Goal: Register for event/course

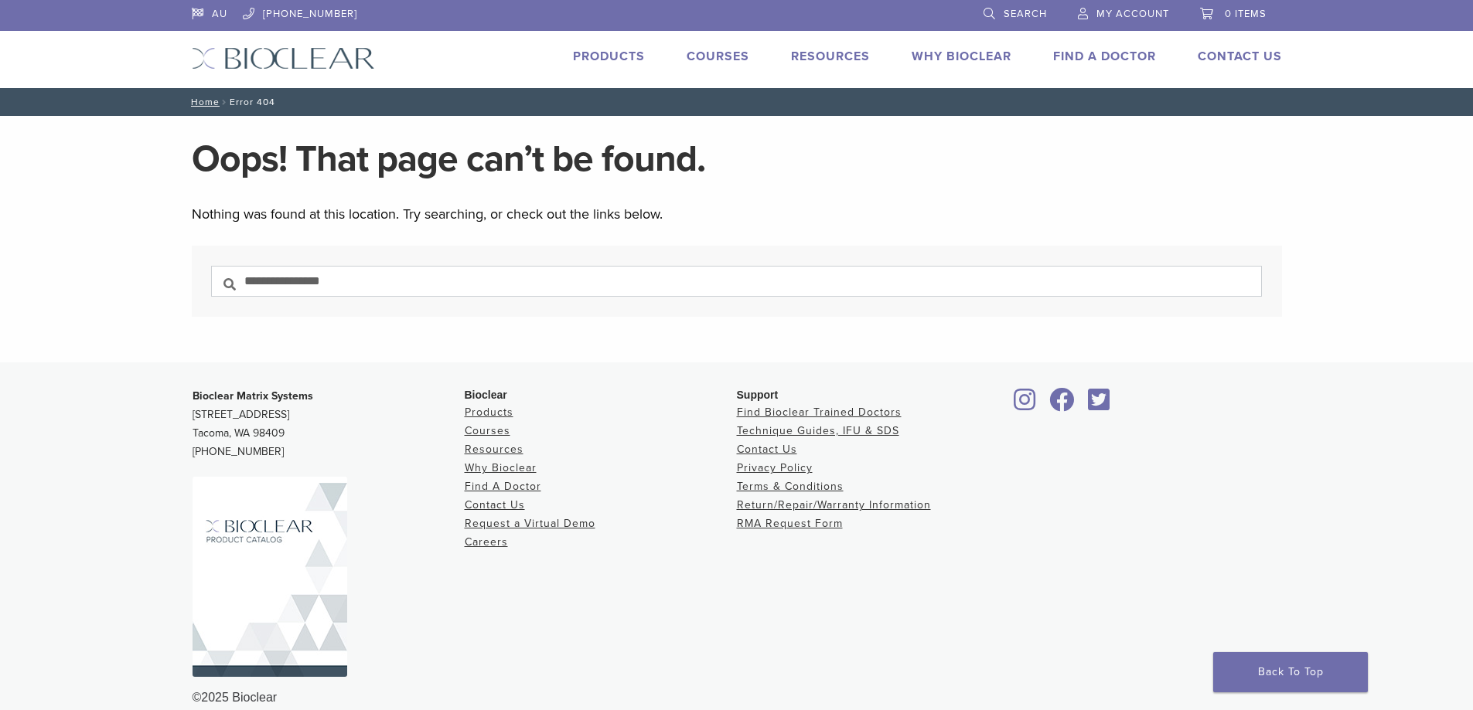
click at [298, 64] on img at bounding box center [283, 58] width 183 height 22
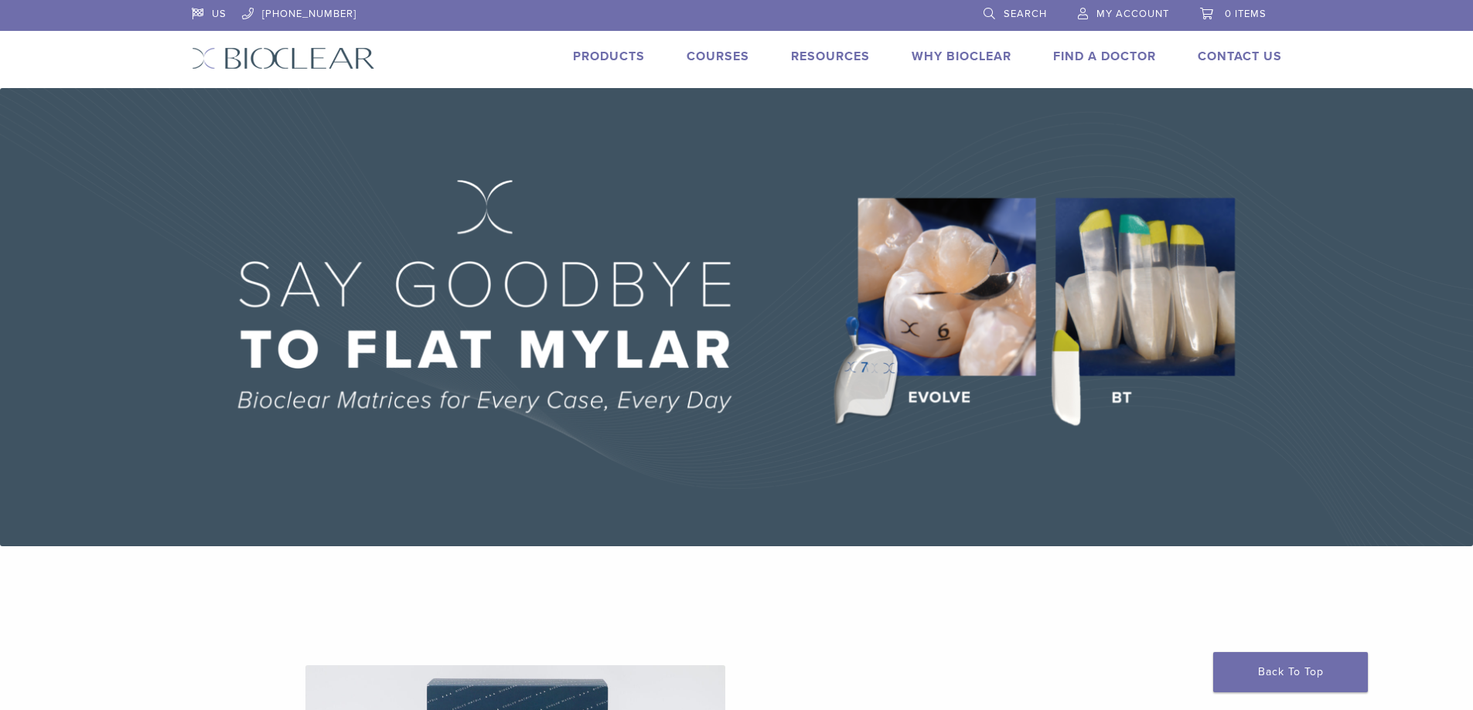
click at [717, 53] on link "Courses" at bounding box center [717, 56] width 63 height 15
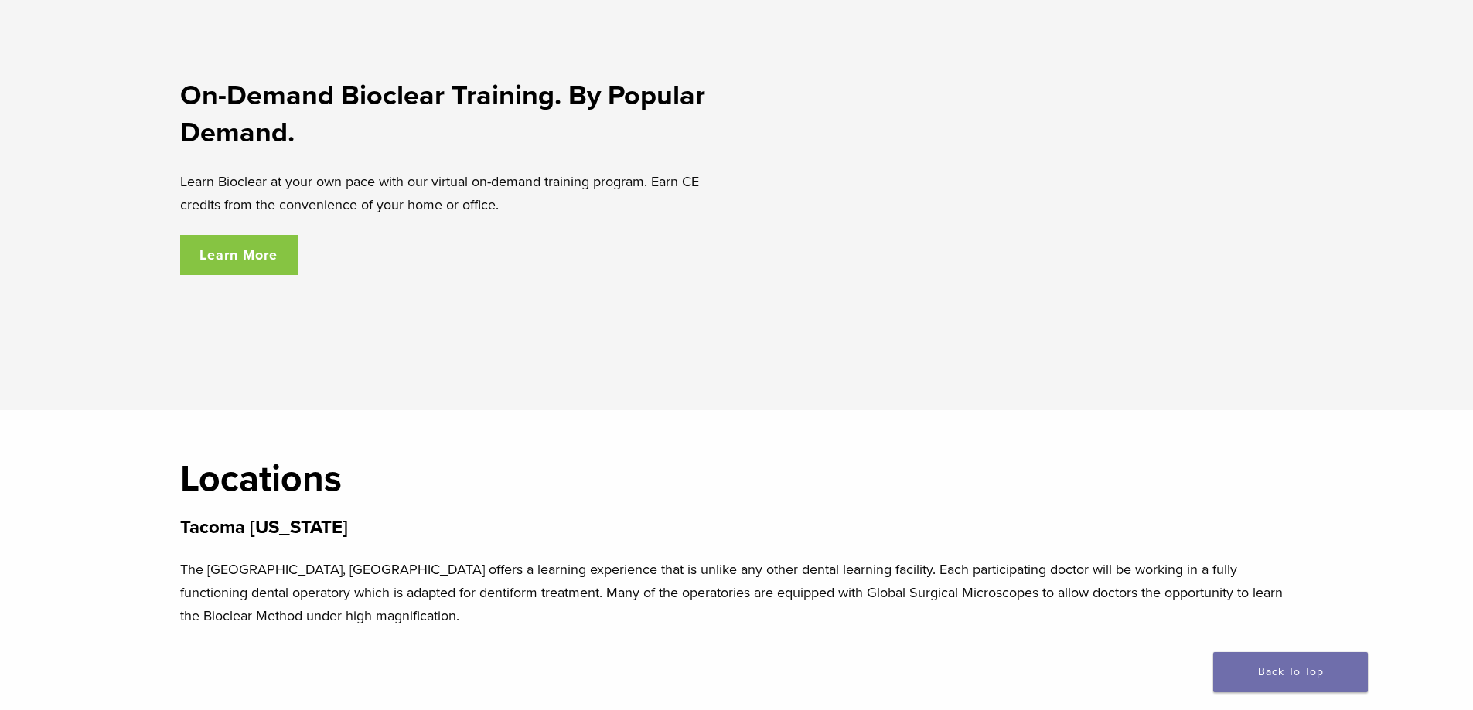
scroll to position [2628, 0]
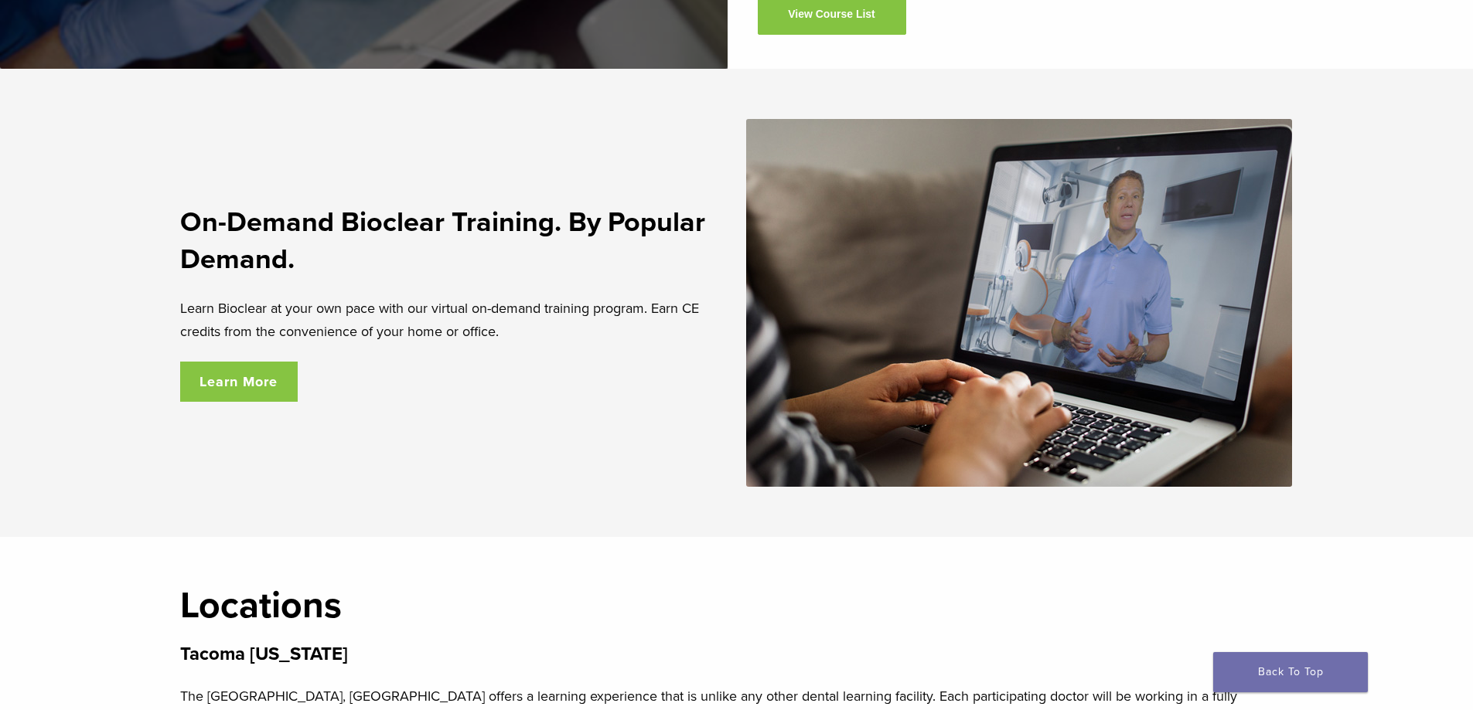
click at [256, 389] on link "Learn More" at bounding box center [239, 382] width 118 height 40
